Goal: Navigation & Orientation: Find specific page/section

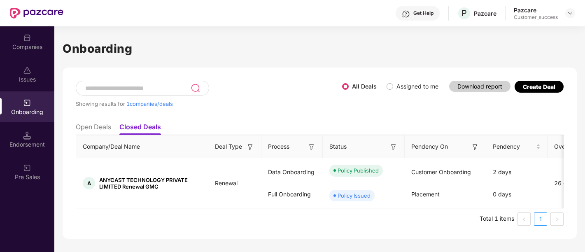
scroll to position [0, 0]
click at [339, 224] on ul "Total 1 items 1" at bounding box center [320, 218] width 488 height 13
click at [30, 46] on div "Companies" at bounding box center [27, 47] width 54 height 8
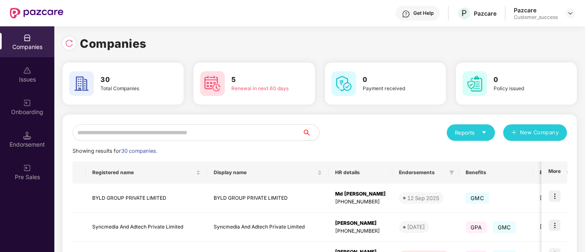
click at [114, 128] on input "text" at bounding box center [187, 132] width 230 height 16
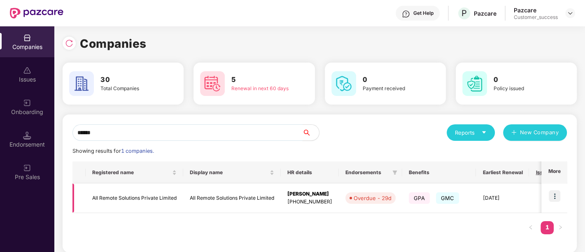
type input "******"
click at [551, 195] on img at bounding box center [554, 196] width 12 height 12
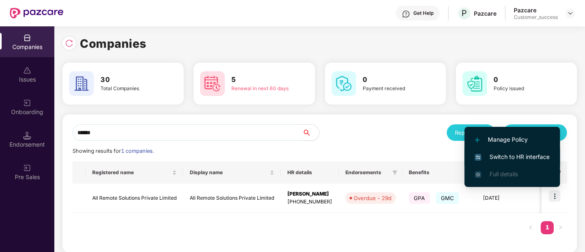
click at [515, 159] on span "Switch to HR interface" at bounding box center [511, 156] width 75 height 9
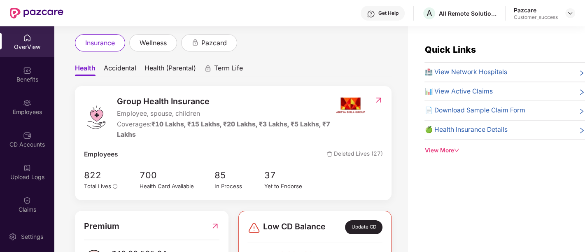
scroll to position [35, 0]
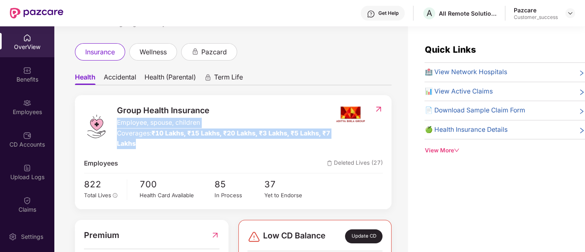
drag, startPoint x: 143, startPoint y: 144, endPoint x: 116, endPoint y: 122, distance: 34.8
click at [117, 122] on div "Group Health Insurance Employee, spouse, children Coverages: ₹10 Lakhs, ₹15 Lak…" at bounding box center [226, 126] width 218 height 44
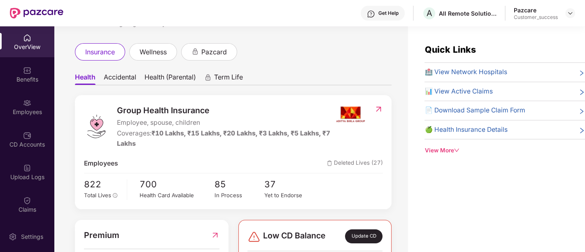
click at [149, 150] on div "Group Health Insurance Employee, spouse, children Coverages: ₹10 Lakhs, ₹15 Lak…" at bounding box center [233, 152] width 316 height 114
drag, startPoint x: 149, startPoint y: 150, endPoint x: 132, endPoint y: 139, distance: 19.4
click at [132, 139] on div "Group Health Insurance Employee, spouse, children Coverages: ₹10 Lakhs, ₹15 Lak…" at bounding box center [233, 152] width 316 height 114
click at [140, 140] on div "Coverages: ₹10 Lakhs, ₹15 Lakhs, ₹20 Lakhs, ₹3 Lakhs, ₹5 Lakhs, ₹7 Lakhs" at bounding box center [226, 138] width 218 height 20
click at [39, 75] on div "Benefits" at bounding box center [27, 79] width 54 height 8
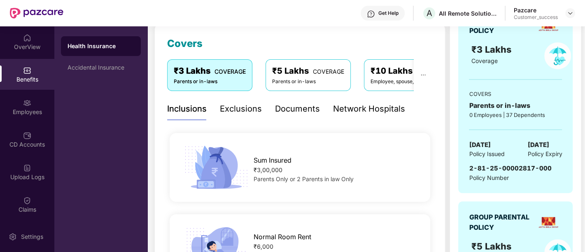
scroll to position [110, 0]
click at [282, 102] on div "Documents" at bounding box center [297, 108] width 45 height 13
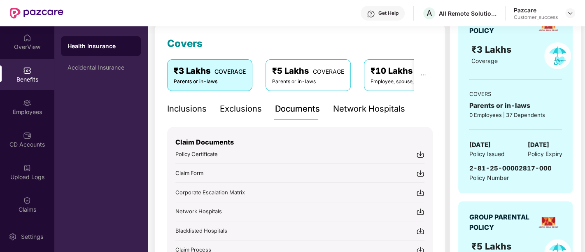
scroll to position [244, 0]
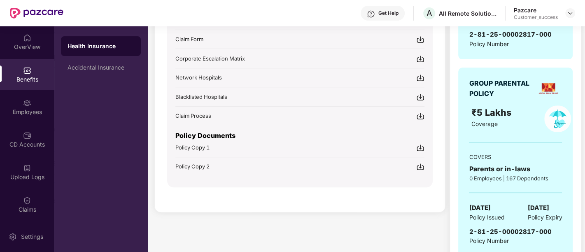
click at [423, 149] on img at bounding box center [420, 148] width 8 height 8
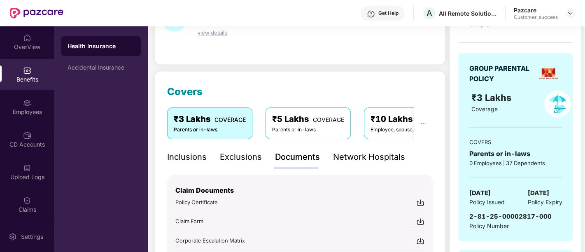
scroll to position [0, 0]
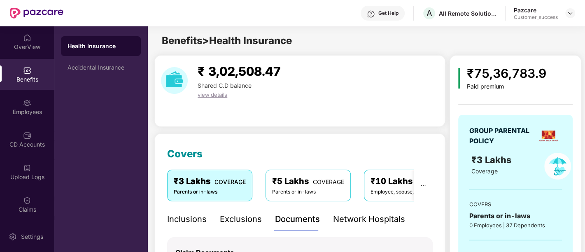
click at [295, 184] on div "₹5 Lakhs COVERAGE" at bounding box center [308, 181] width 72 height 13
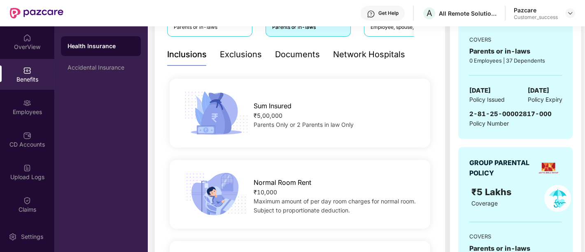
scroll to position [165, 0]
click at [299, 57] on div "Documents" at bounding box center [297, 53] width 45 height 13
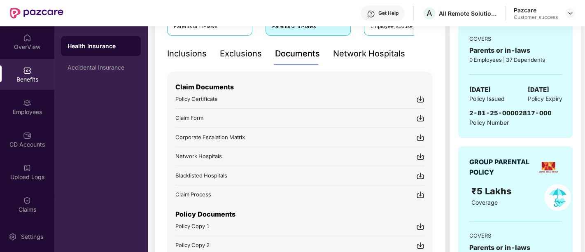
scroll to position [314, 0]
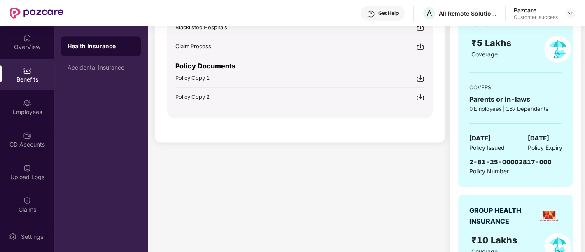
click at [421, 77] on img at bounding box center [420, 78] width 8 height 8
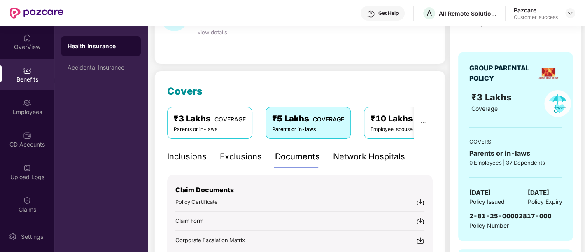
scroll to position [62, 0]
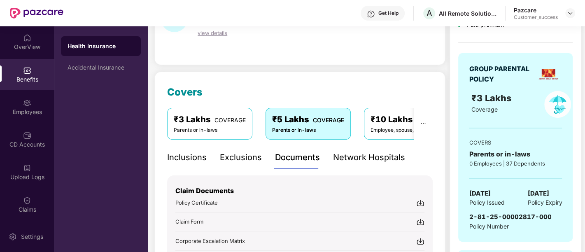
click at [367, 123] on div "₹10 Lakhs COVERAGE Employee, spouse, children" at bounding box center [409, 123] width 91 height 31
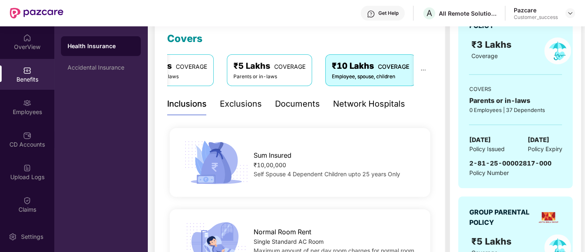
scroll to position [110, 0]
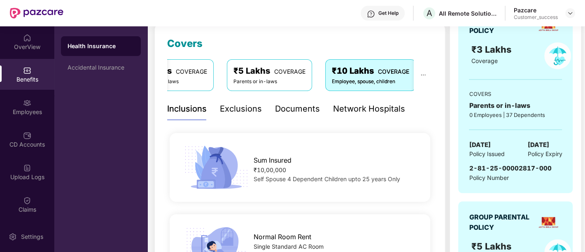
click at [296, 110] on div "Documents" at bounding box center [297, 108] width 45 height 13
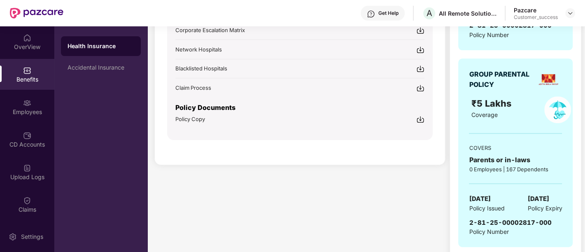
scroll to position [254, 0]
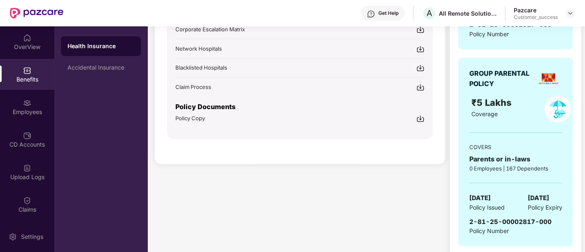
click at [417, 116] on img at bounding box center [420, 118] width 8 height 8
click at [573, 12] on img at bounding box center [570, 13] width 7 height 7
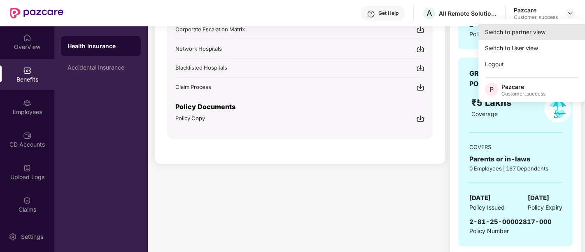
click at [534, 39] on div "Switch to partner view" at bounding box center [531, 32] width 107 height 16
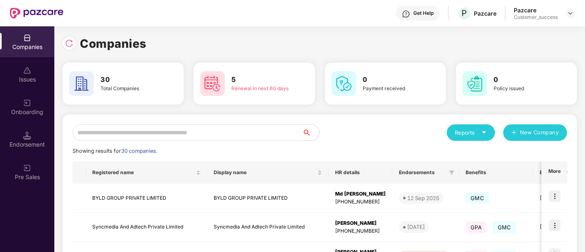
click at [488, 135] on div "Reports" at bounding box center [470, 132] width 48 height 16
click at [483, 153] on div "Companies" at bounding box center [487, 153] width 72 height 9
click at [484, 132] on icon "caret-down" at bounding box center [484, 132] width 4 height 2
click at [518, 154] on img at bounding box center [520, 153] width 8 height 8
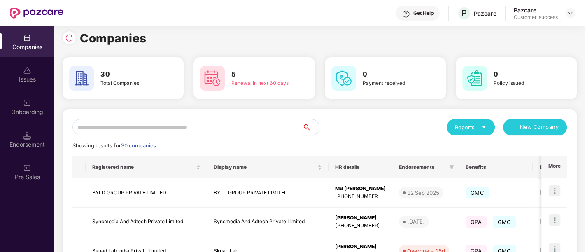
scroll to position [0, 0]
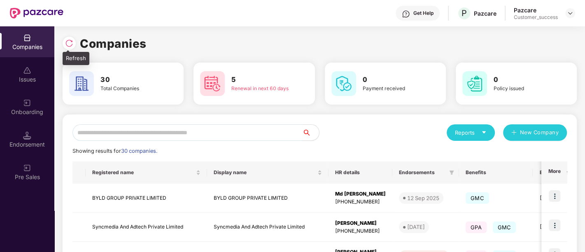
click at [68, 40] on img at bounding box center [69, 43] width 8 height 8
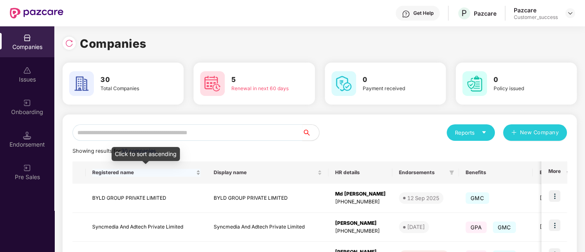
click at [156, 172] on span "Registered name" at bounding box center [143, 172] width 102 height 7
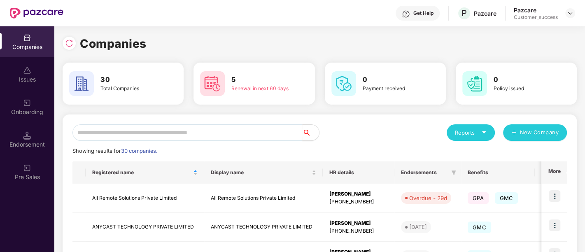
click at [486, 135] on icon "caret-down" at bounding box center [483, 132] width 5 height 5
click at [493, 156] on div "Companies" at bounding box center [487, 153] width 72 height 9
click at [482, 130] on icon "caret-down" at bounding box center [483, 132] width 5 height 5
click at [485, 173] on div "Endorsements" at bounding box center [470, 169] width 38 height 9
click at [469, 133] on div "Reports" at bounding box center [471, 132] width 32 height 8
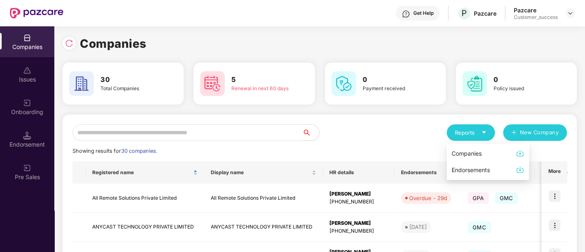
click at [483, 153] on div "Companies" at bounding box center [487, 153] width 72 height 9
click at [483, 134] on icon "caret-down" at bounding box center [483, 132] width 5 height 5
click at [508, 152] on div "Companies" at bounding box center [487, 153] width 72 height 9
click at [485, 131] on icon "caret-down" at bounding box center [484, 132] width 4 height 2
click at [472, 150] on div "Companies" at bounding box center [466, 153] width 30 height 9
